Goal: Task Accomplishment & Management: Complete application form

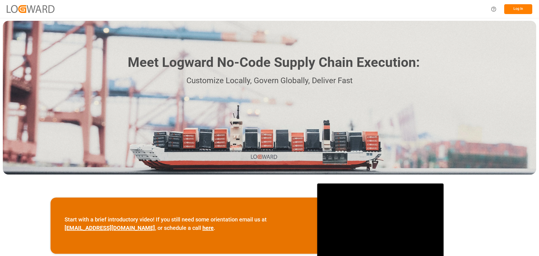
click at [518, 10] on button "Log In" at bounding box center [519, 9] width 28 height 10
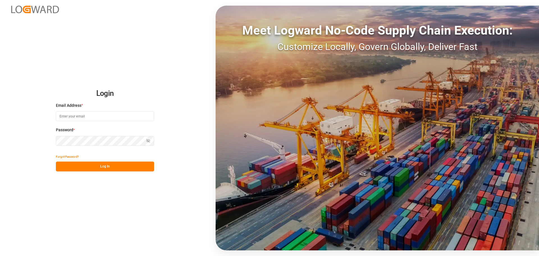
type input "[PERSON_NAME][EMAIL_ADDRESS][PERSON_NAME][DOMAIN_NAME]"
click at [110, 163] on button "Log In" at bounding box center [105, 167] width 98 height 10
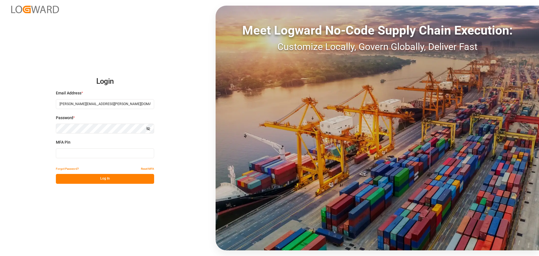
click at [112, 154] on input at bounding box center [105, 153] width 98 height 10
click at [128, 155] on input at bounding box center [105, 153] width 98 height 10
type input "074430"
click at [127, 174] on button "Log In" at bounding box center [105, 179] width 98 height 10
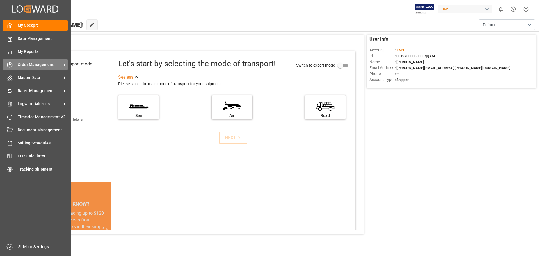
click at [32, 62] on span "Order Management" at bounding box center [40, 65] width 44 height 6
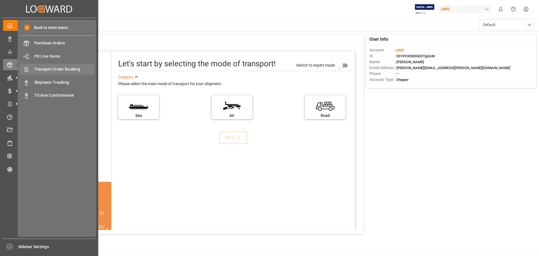
click at [59, 69] on span "Transport Order Booking" at bounding box center [64, 69] width 60 height 6
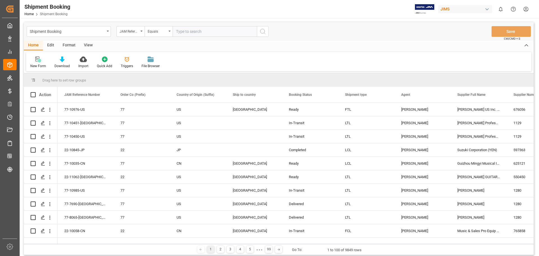
click at [39, 62] on icon at bounding box center [38, 59] width 6 height 6
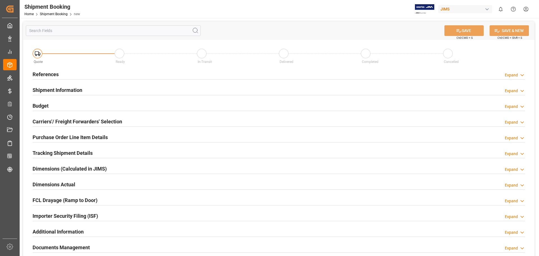
click at [40, 75] on h2 "References" at bounding box center [46, 75] width 26 height 8
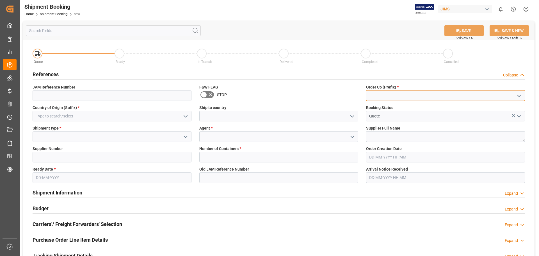
click at [370, 97] on input at bounding box center [445, 95] width 159 height 11
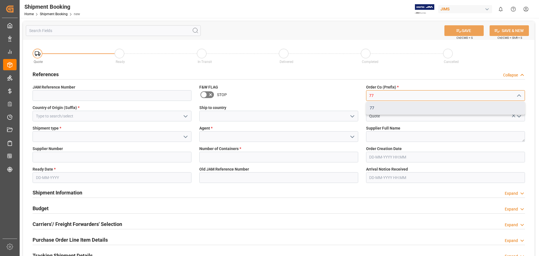
click at [370, 106] on div "77" at bounding box center [446, 108] width 158 height 13
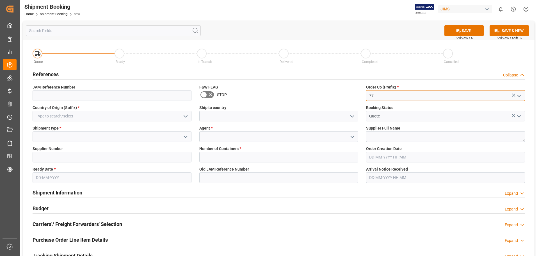
type input "77"
click at [208, 135] on input at bounding box center [278, 136] width 159 height 11
click at [350, 137] on icon "open menu" at bounding box center [352, 136] width 7 height 7
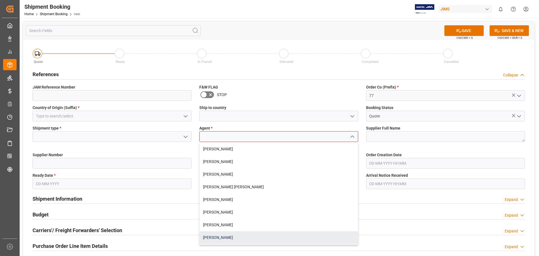
click at [255, 235] on div "[PERSON_NAME]" at bounding box center [279, 237] width 158 height 13
type input "[PERSON_NAME]"
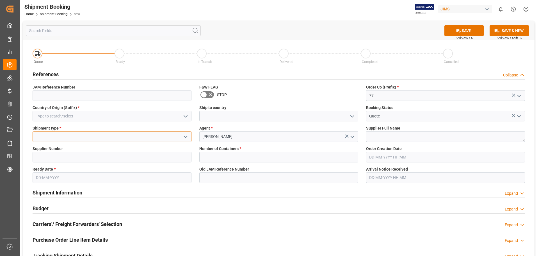
click at [114, 138] on input at bounding box center [112, 136] width 159 height 11
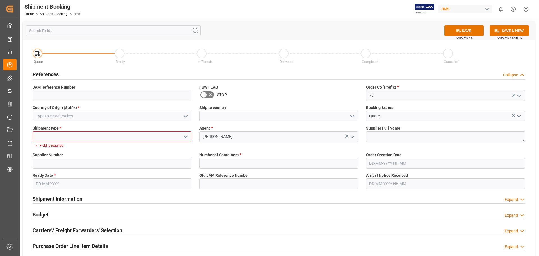
click at [183, 137] on icon "open menu" at bounding box center [185, 136] width 7 height 7
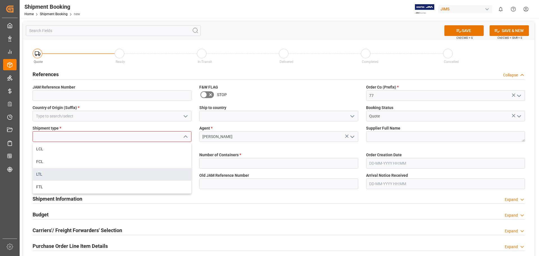
click at [158, 173] on div "LTL" at bounding box center [112, 174] width 158 height 13
type input "LTL"
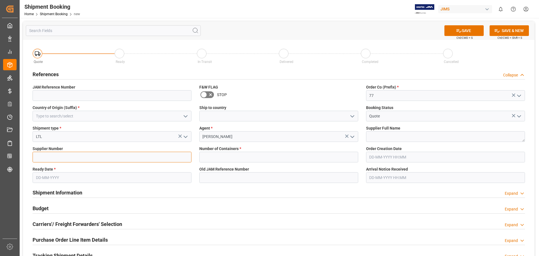
click at [90, 158] on input at bounding box center [112, 157] width 159 height 11
type input "2152"
click at [53, 177] on input "text" at bounding box center [112, 177] width 159 height 11
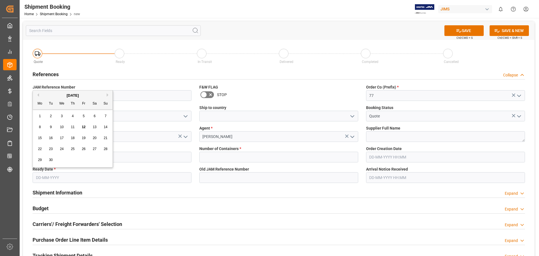
click at [40, 138] on span "15" at bounding box center [40, 138] width 4 height 4
type input "[DATE]"
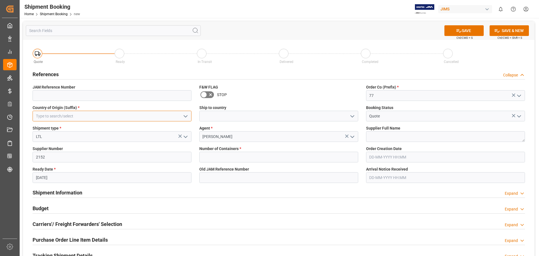
click at [149, 117] on input at bounding box center [112, 116] width 159 height 11
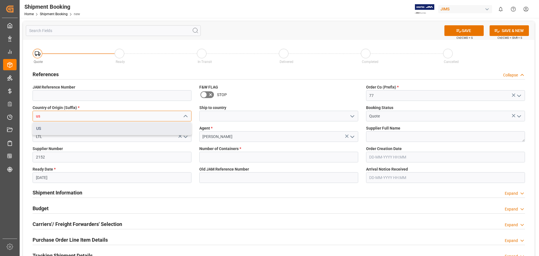
click at [142, 128] on div "US" at bounding box center [112, 128] width 158 height 13
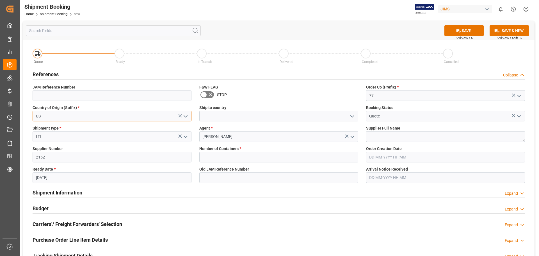
type input "US"
click at [237, 118] on input at bounding box center [278, 116] width 159 height 11
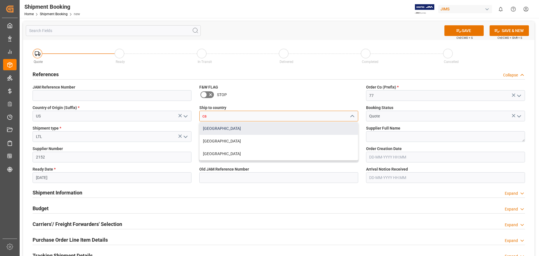
click at [230, 128] on div "[GEOGRAPHIC_DATA]" at bounding box center [279, 128] width 158 height 13
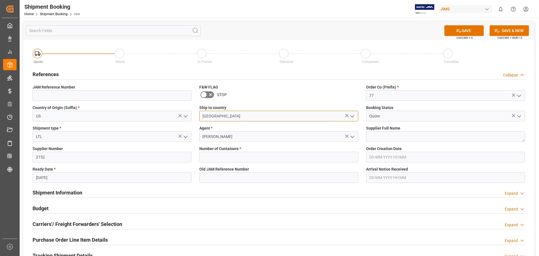
type input "[GEOGRAPHIC_DATA]"
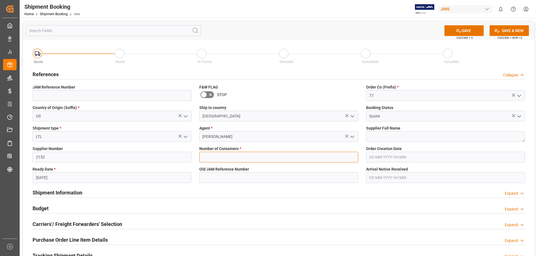
click at [235, 157] on input "text" at bounding box center [278, 157] width 159 height 11
type input "0"
click at [466, 26] on button "SAVE" at bounding box center [464, 30] width 39 height 11
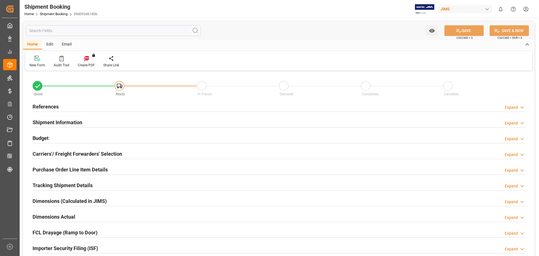
type input "0"
type input "[DATE]"
click at [50, 105] on h2 "References" at bounding box center [46, 107] width 26 height 8
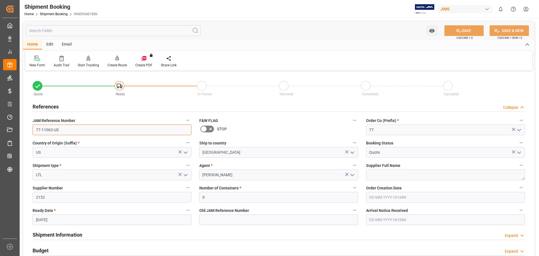
drag, startPoint x: 62, startPoint y: 130, endPoint x: 32, endPoint y: 85, distance: 53.7
click at [23, 129] on div "Watch Option SAVE Ctrl/CMD + S SAVE & NEW Ctrl/CMD + Shift + S Home Edit Email …" at bounding box center [279, 244] width 519 height 453
